Goal: Check status

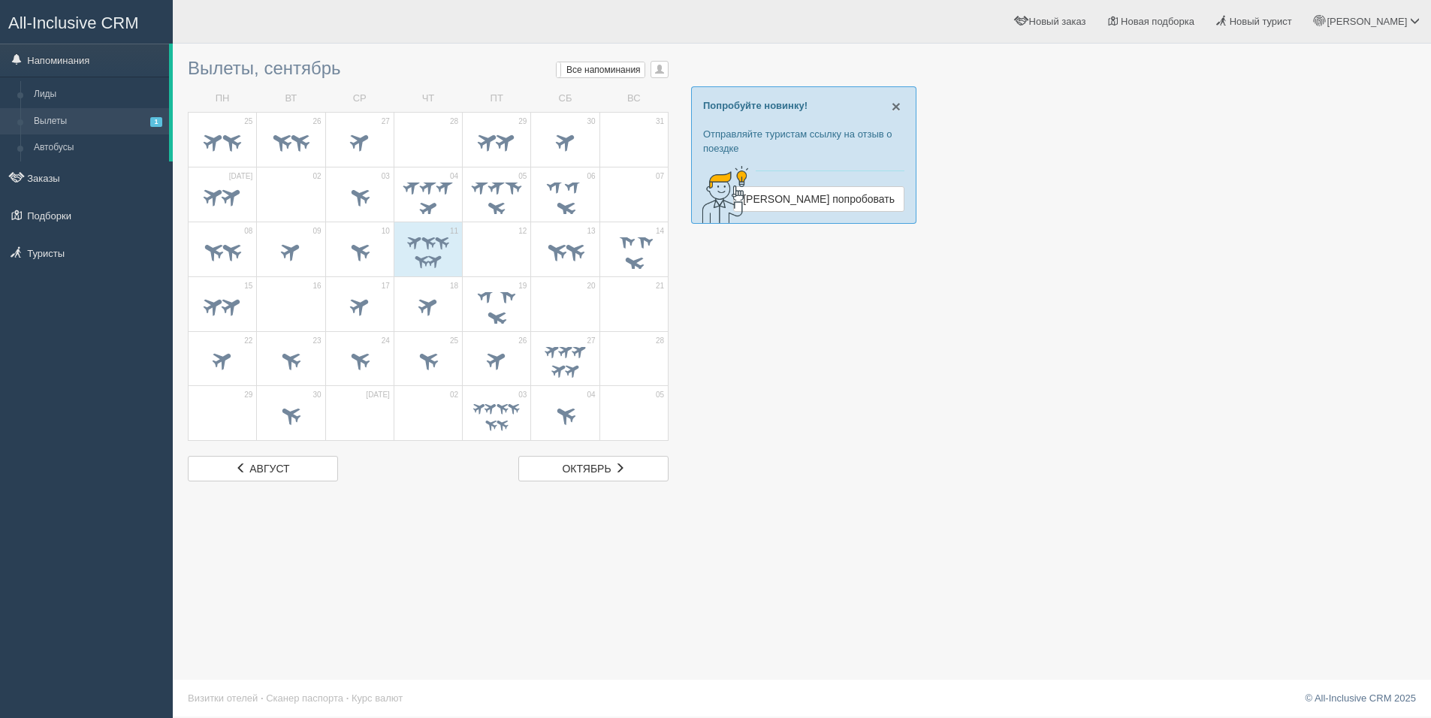
click at [894, 108] on span "×" at bounding box center [896, 106] width 9 height 17
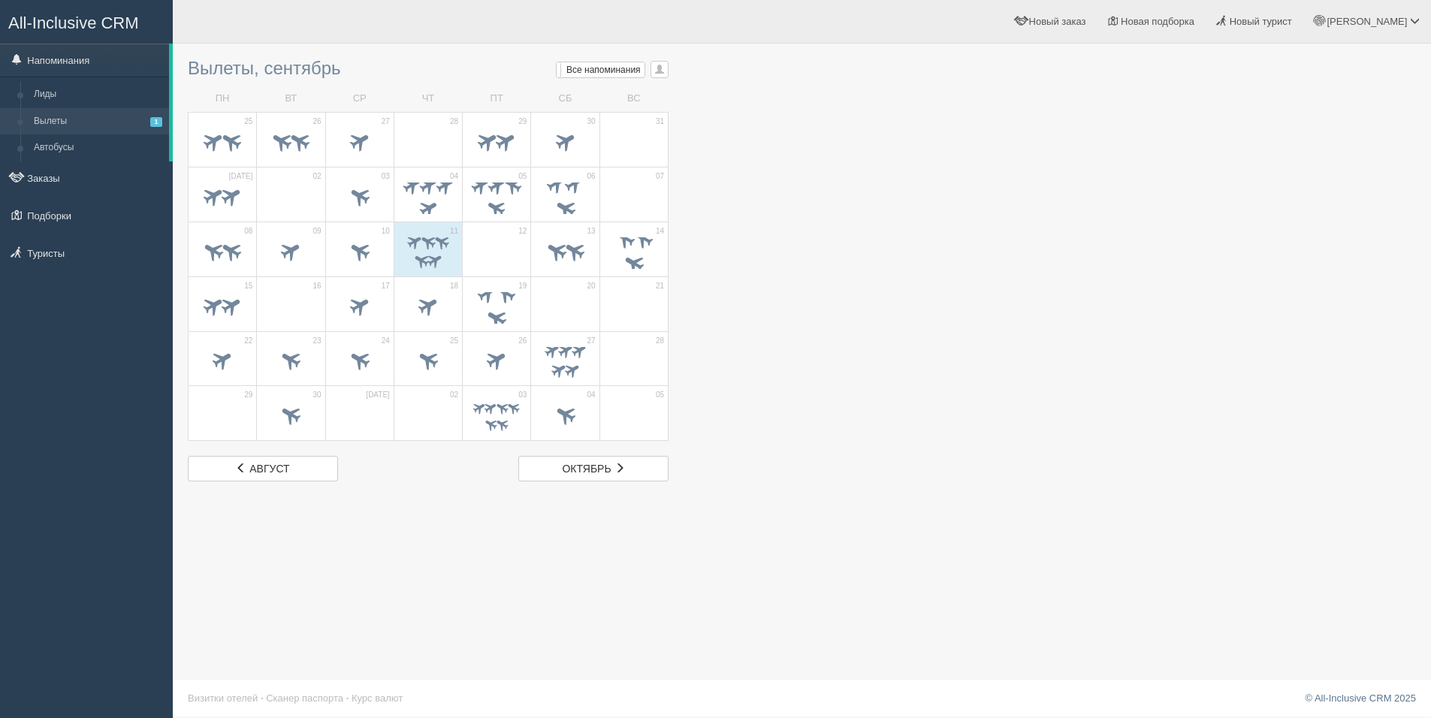
click at [1015, 310] on div at bounding box center [802, 266] width 1228 height 430
click at [442, 245] on span at bounding box center [442, 241] width 19 height 19
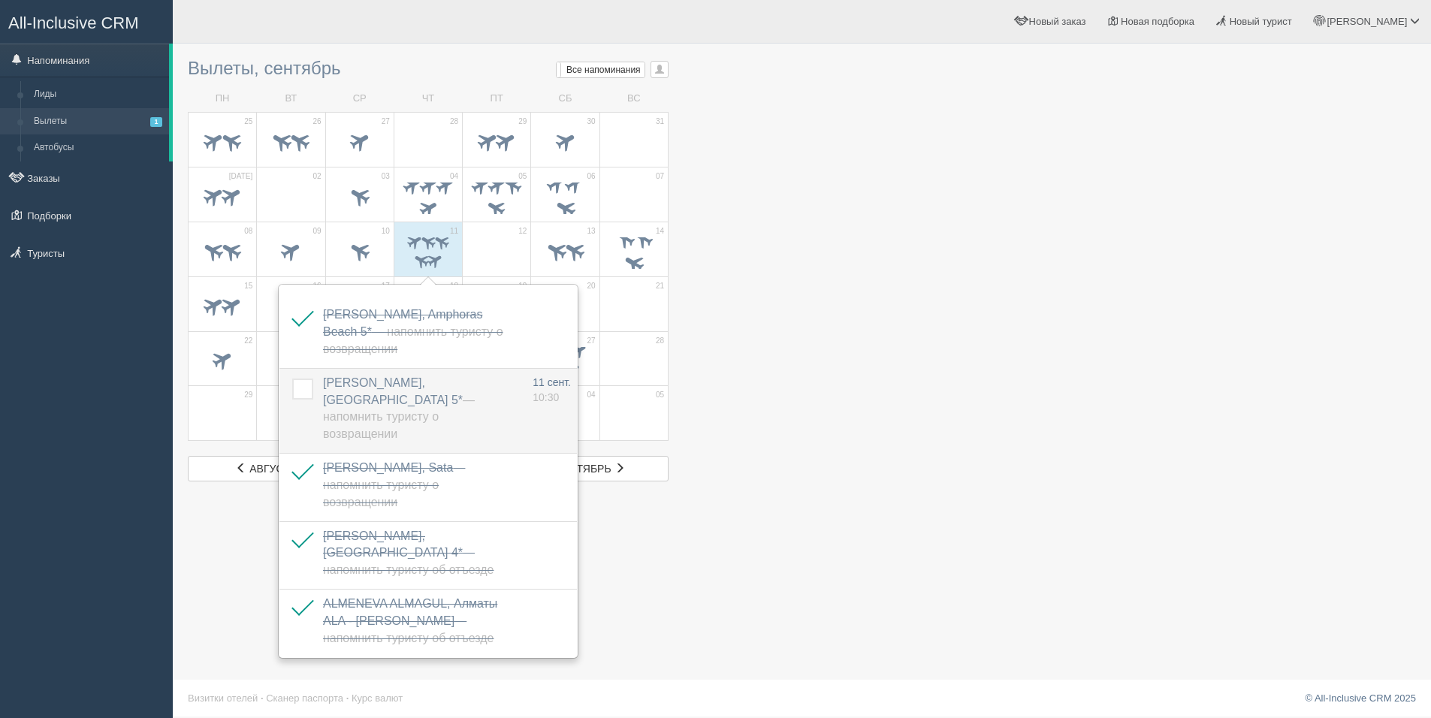
click at [475, 382] on span "ORAZGALIYEV DIAS, Pickalbatros Palace Resort 5* — Напомнить туристу о возвращен…" at bounding box center [399, 408] width 152 height 65
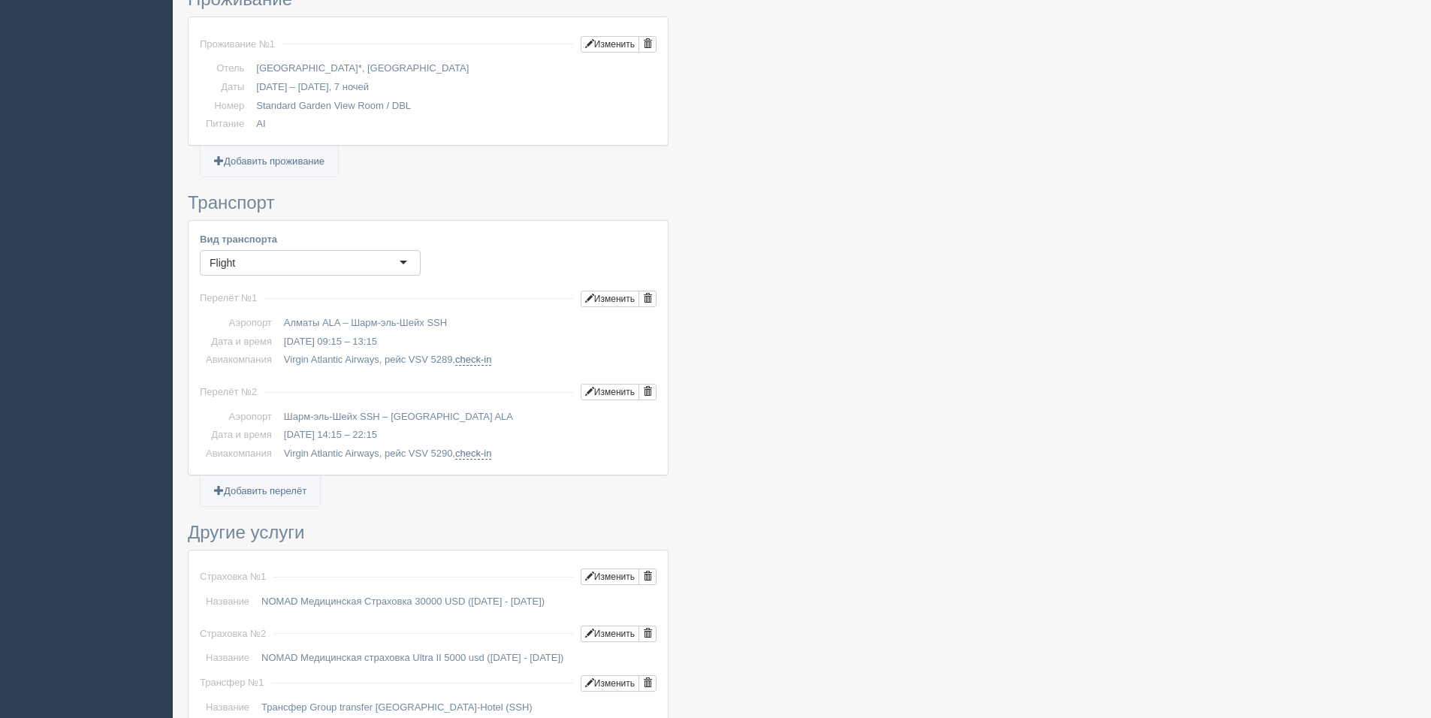
scroll to position [676, 0]
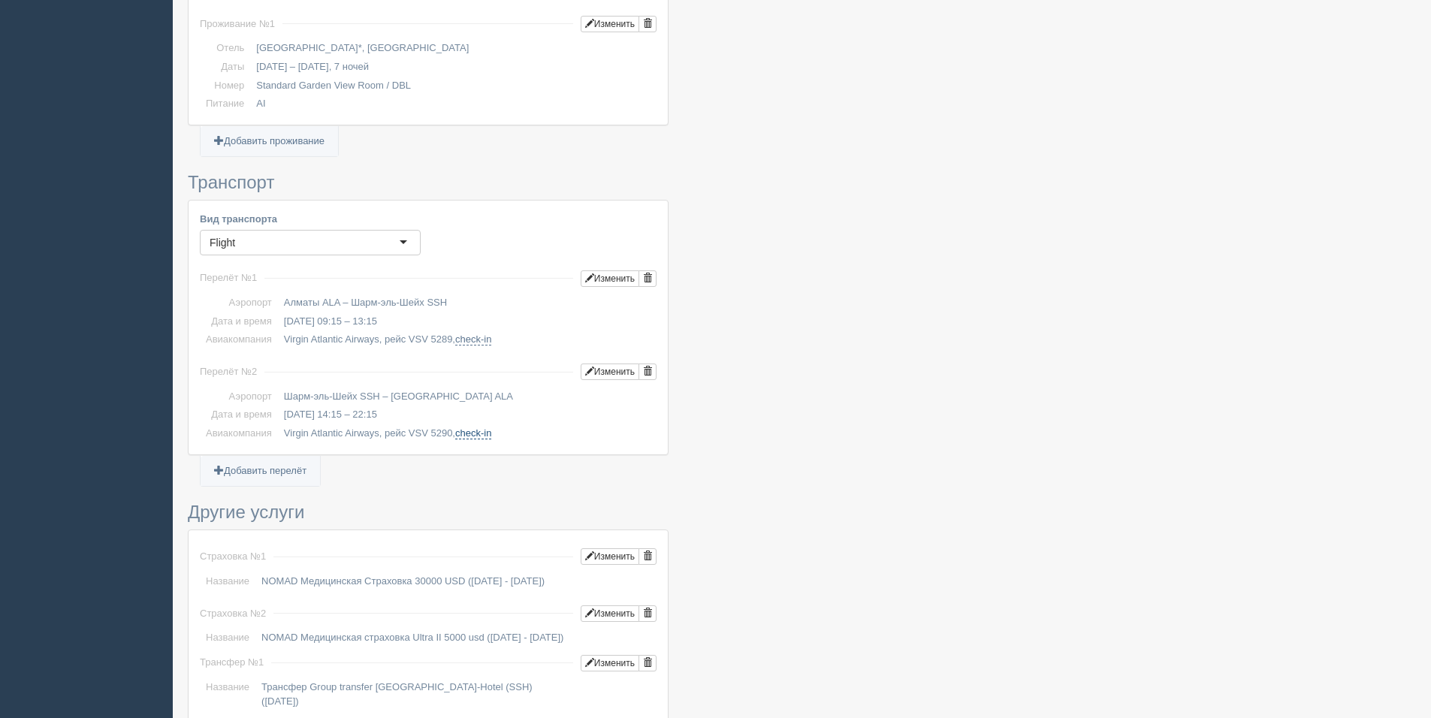
click at [470, 432] on link "check-in" at bounding box center [473, 433] width 36 height 12
drag, startPoint x: 283, startPoint y: 339, endPoint x: 379, endPoint y: 343, distance: 96.2
click at [379, 343] on td "Virgin Atlantic Airways, рейс VSV 5289, check-in" at bounding box center [467, 340] width 379 height 19
click at [923, 316] on div at bounding box center [802, 191] width 1228 height 1632
